Goal: Task Accomplishment & Management: Use online tool/utility

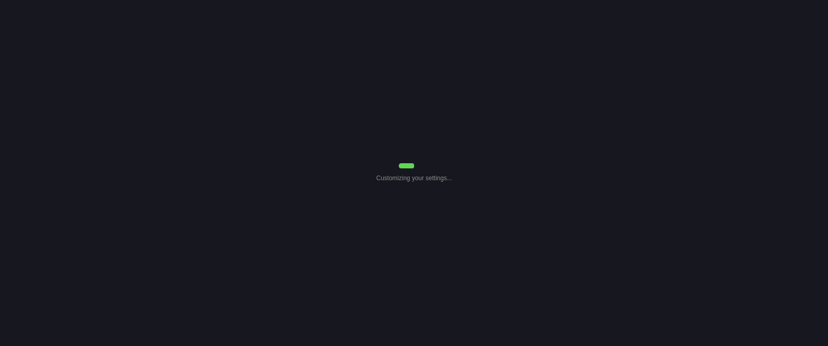
select select "Common Use"
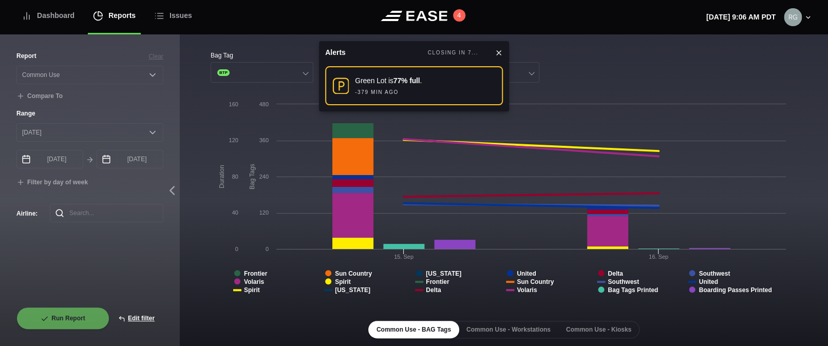
click at [497, 51] on icon at bounding box center [499, 53] width 4 height 4
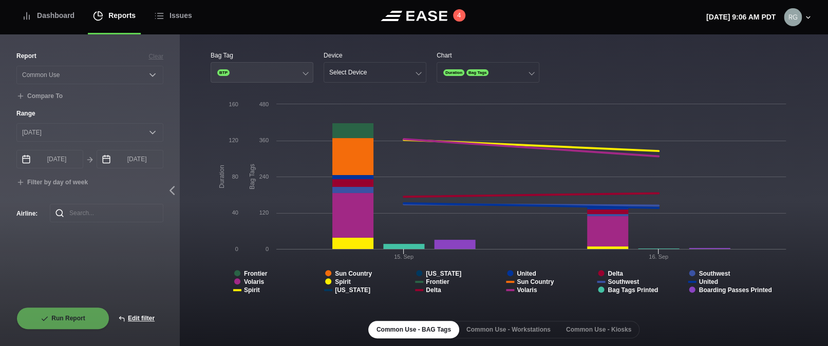
click at [300, 71] on button "BTP" at bounding box center [262, 72] width 103 height 21
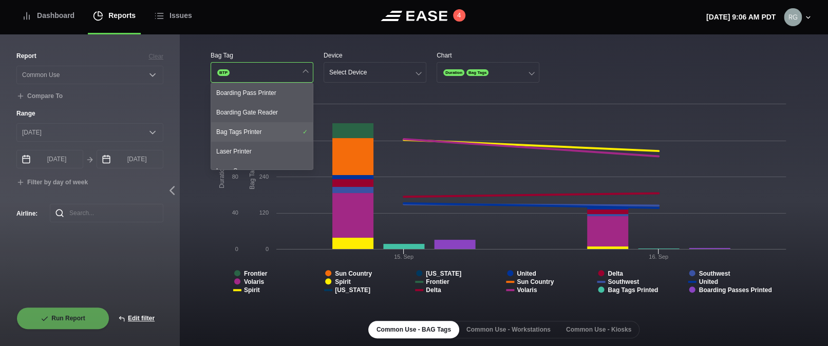
click at [247, 133] on div "Bag Tags Printer" at bounding box center [262, 132] width 102 height 20
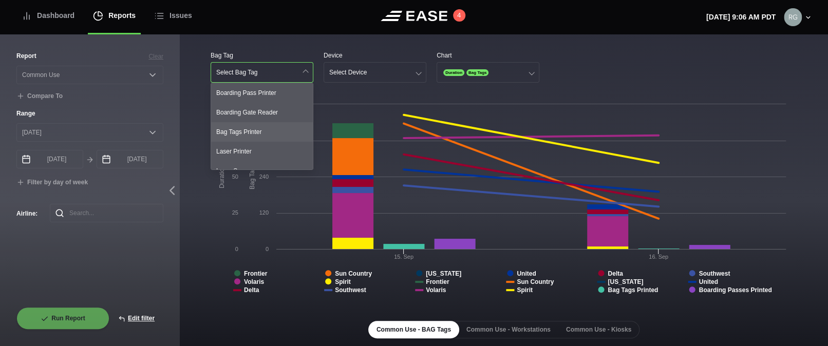
click at [272, 127] on div "Bag Tags Printer" at bounding box center [262, 132] width 102 height 20
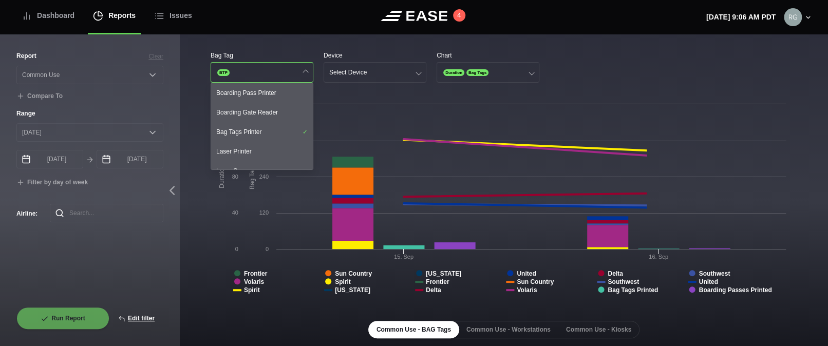
click at [280, 51] on div "Bag Tag" at bounding box center [262, 55] width 103 height 9
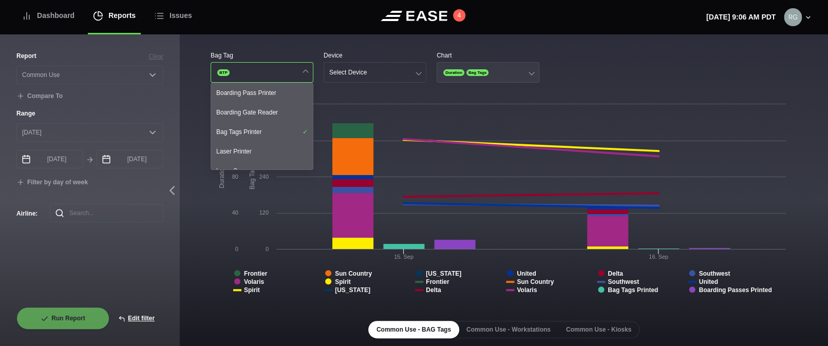
click at [521, 65] on button "Duration Bag Tags" at bounding box center [488, 72] width 103 height 21
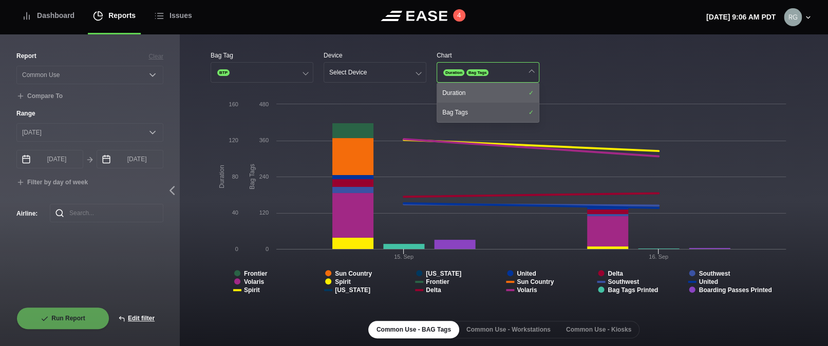
click at [489, 88] on div "Duration" at bounding box center [488, 93] width 102 height 20
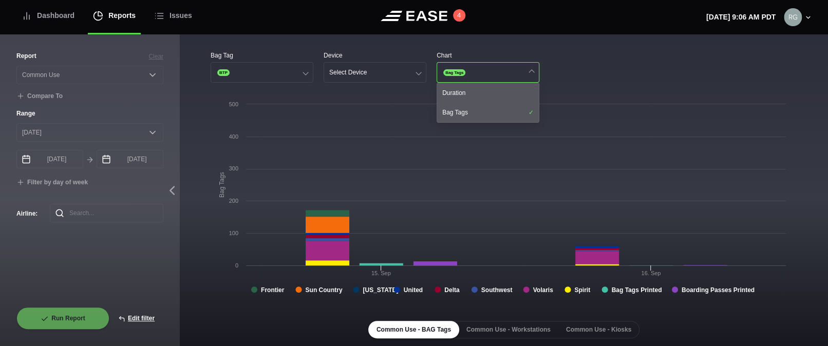
click at [568, 68] on div "Bag Tag BTP Device Select Device Chart Bag Tags Duration Bag Tags" at bounding box center [504, 67] width 587 height 32
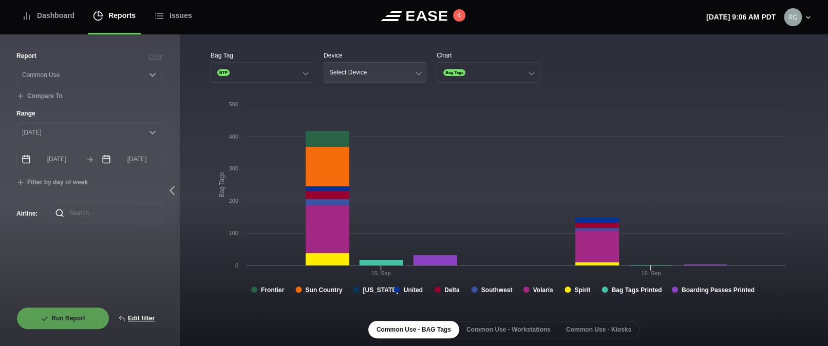
click at [396, 75] on button "Select Device" at bounding box center [375, 72] width 103 height 21
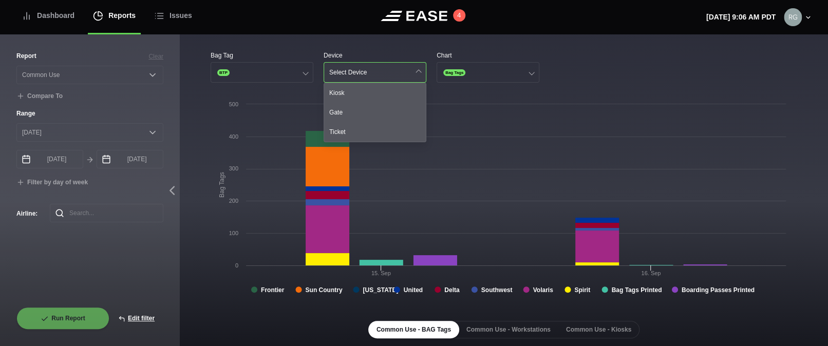
click at [396, 75] on button "Select Device" at bounding box center [375, 72] width 103 height 21
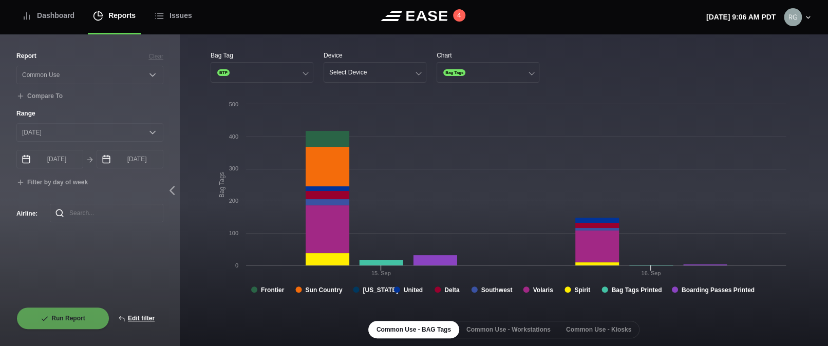
click at [582, 74] on div "Bag Tag BTP Device Select Device Chart Bag Tags" at bounding box center [504, 67] width 587 height 32
click at [140, 316] on button "Edit filter" at bounding box center [136, 318] width 54 height 23
select select "Common Use"
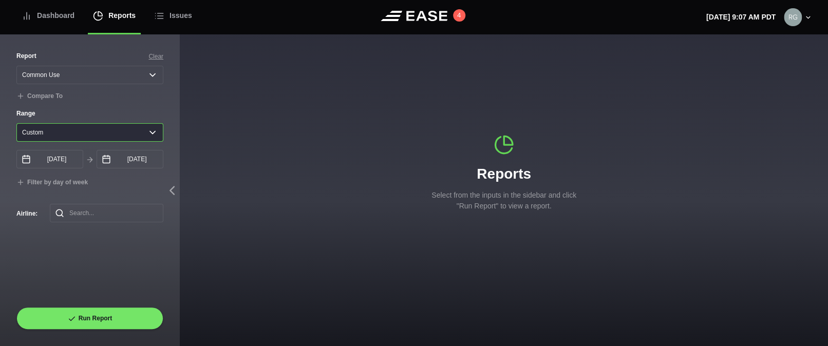
click at [153, 130] on select "[DATE] Last 7 days Last 14 days Last 30 days Last 6 weeks Custom" at bounding box center [89, 132] width 147 height 18
select select "1"
click at [16, 125] on select "[DATE] Last 7 days Last 14 days Last 30 days Last 6 weeks Custom" at bounding box center [89, 132] width 147 height 18
type input "[DATE]"
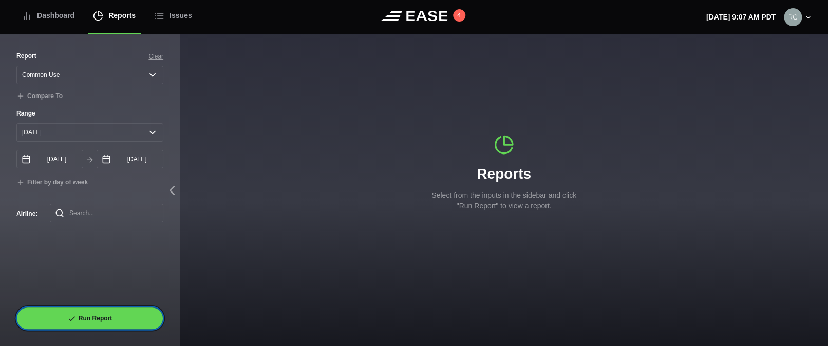
click at [109, 316] on button "Run Report" at bounding box center [89, 318] width 147 height 23
select select "Common Use"
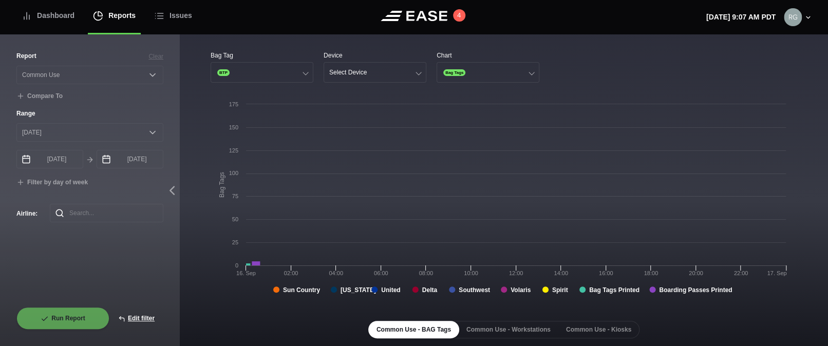
click at [76, 266] on div "Report Clear Select a report... Arrivals Common Use Daily Throughput Departures…" at bounding box center [89, 179] width 147 height 256
click at [7, 204] on div "Report Clear Select a report... Arrivals Common Use Daily Throughput Departures…" at bounding box center [90, 190] width 180 height 311
